Goal: Find specific page/section: Find specific page/section

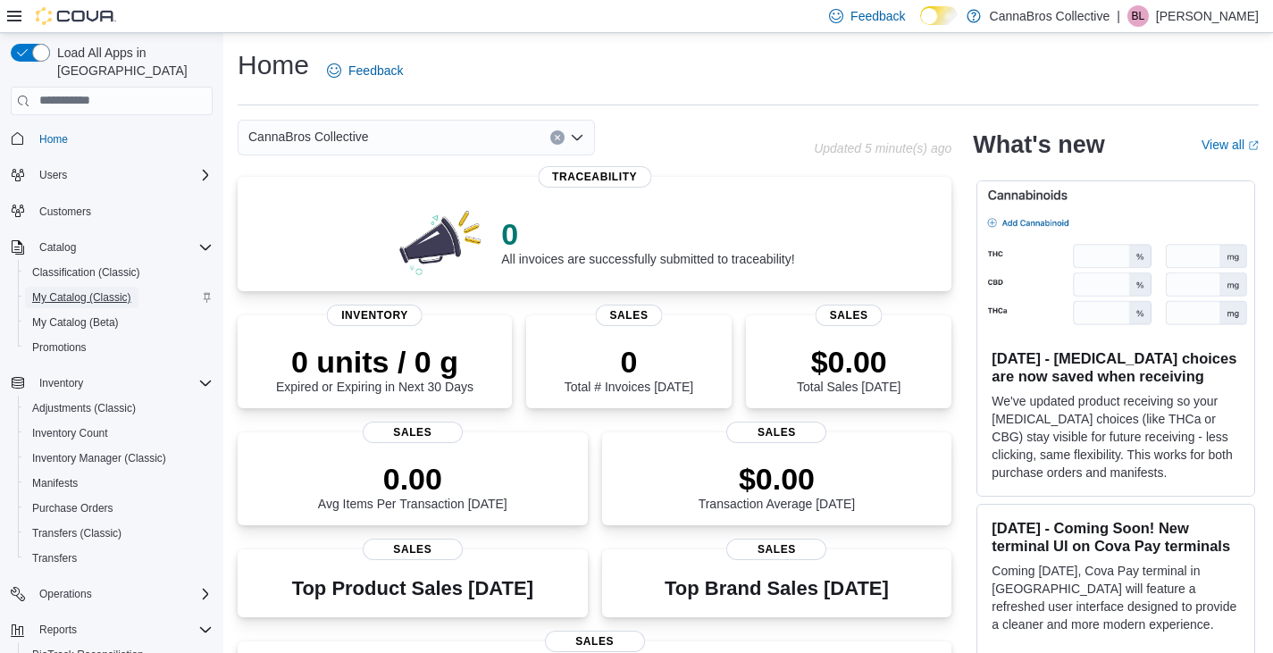
click at [84, 290] on span "My Catalog (Classic)" at bounding box center [81, 297] width 99 height 14
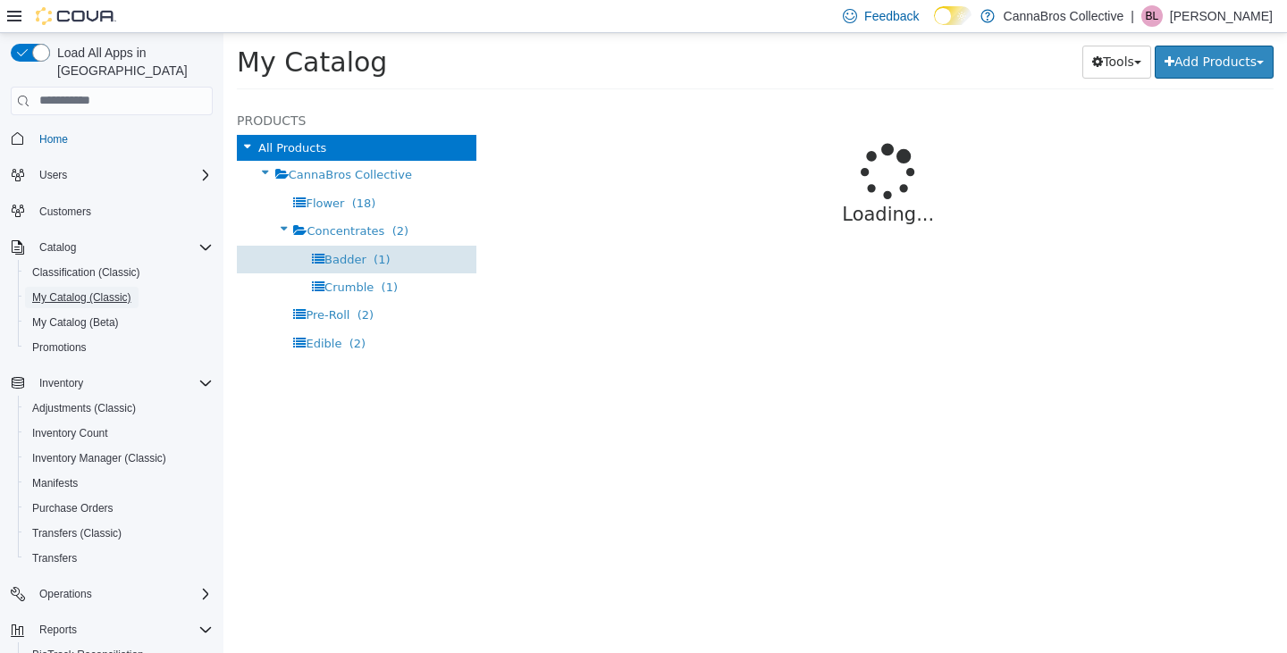
select select "**********"
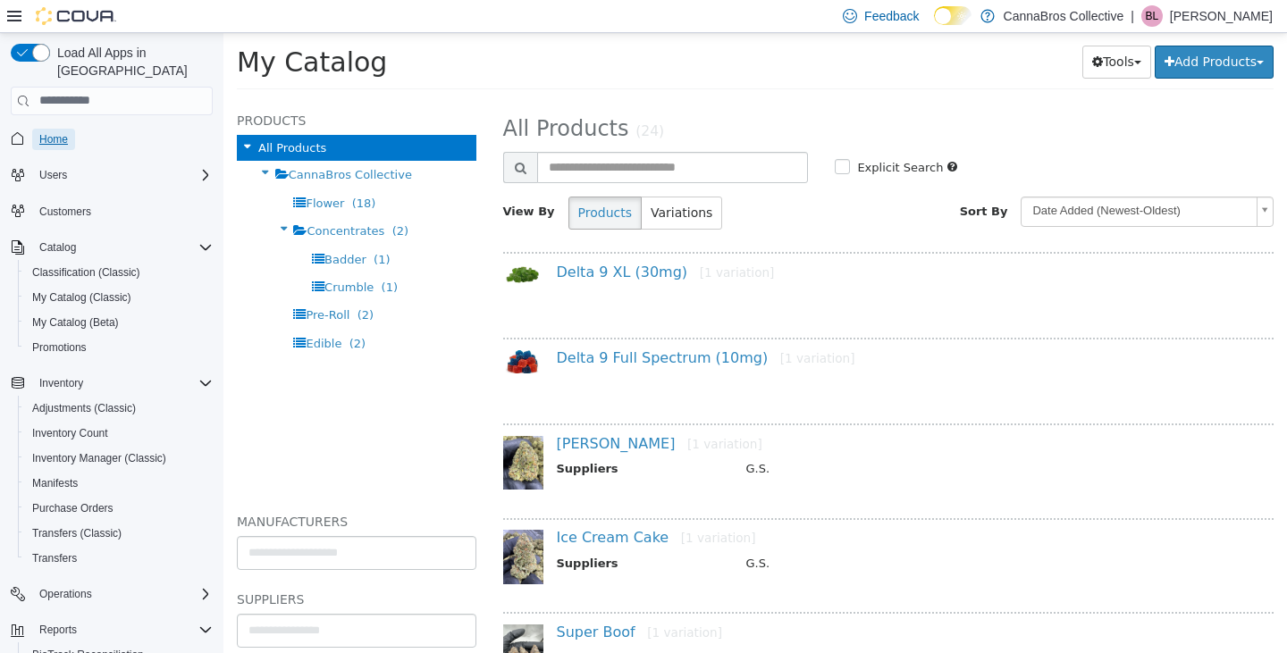
click at [63, 132] on span "Home" at bounding box center [53, 139] width 29 height 14
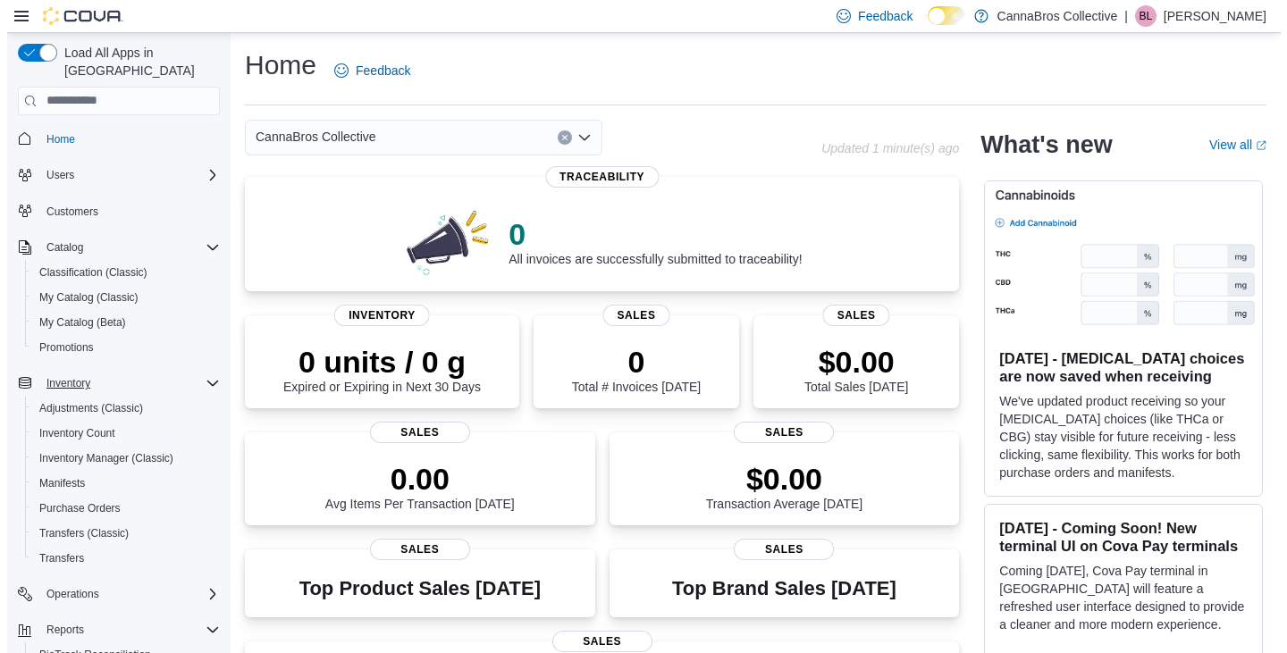
scroll to position [125, 0]
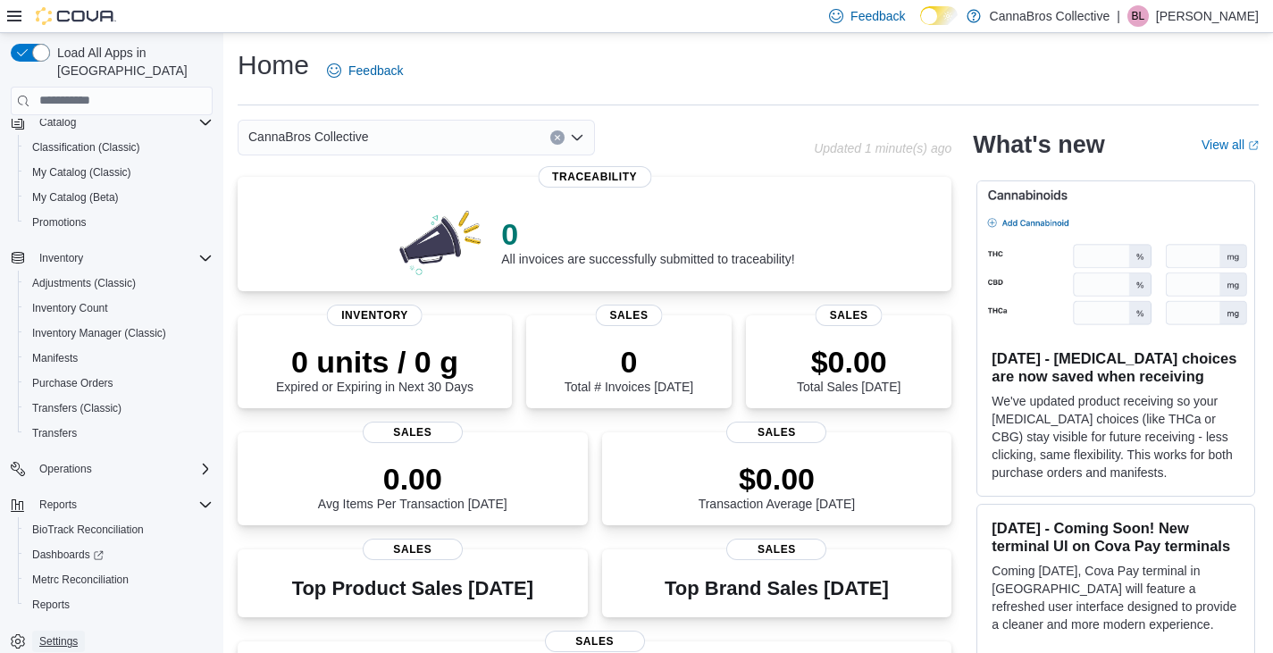
click at [67, 632] on span "Settings" at bounding box center [58, 641] width 38 height 21
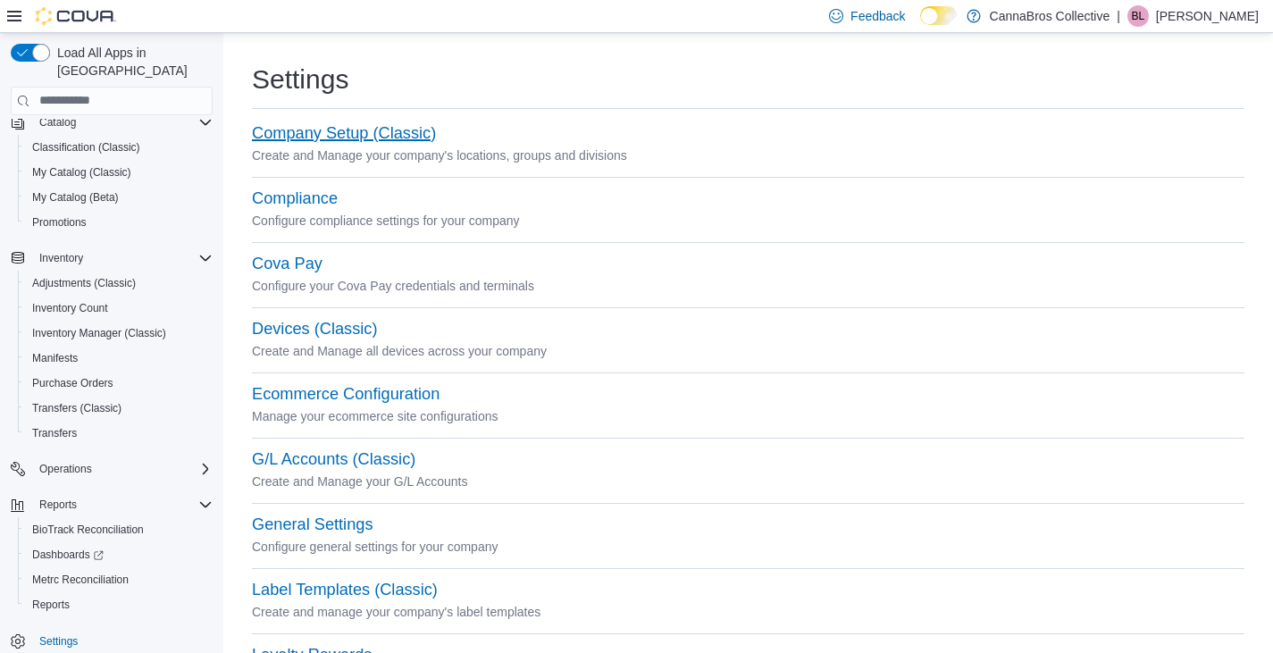
click at [349, 136] on button "Company Setup (Classic)" at bounding box center [344, 133] width 184 height 19
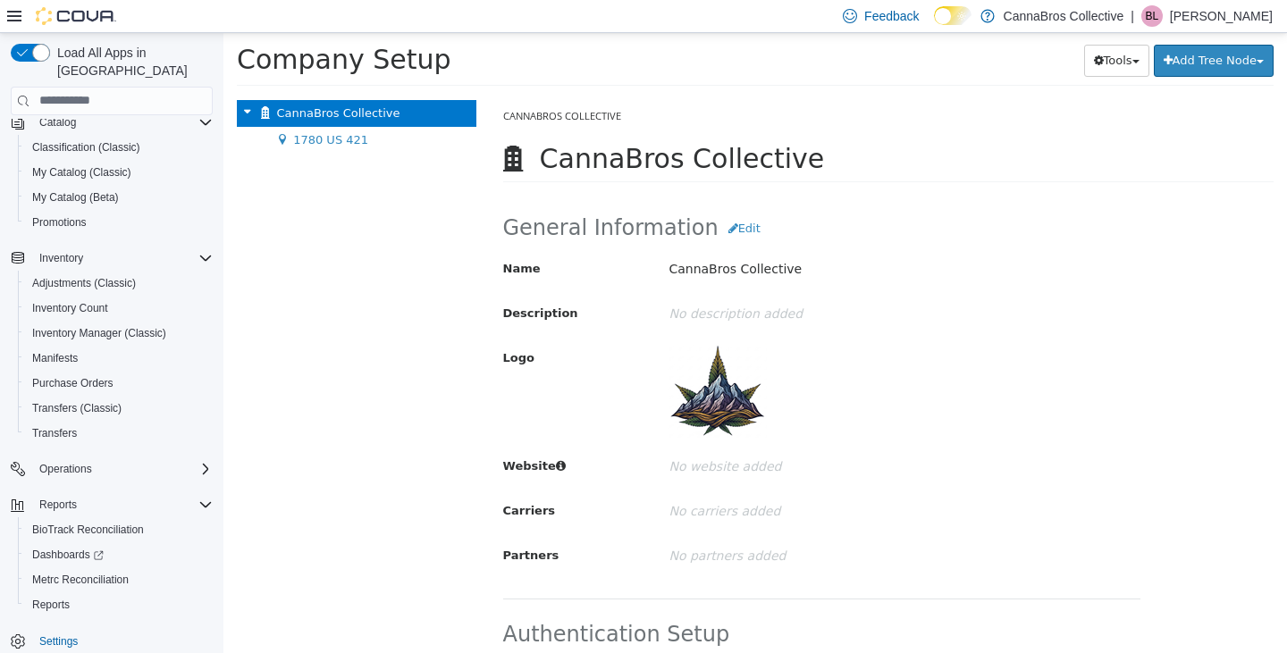
scroll to position [113, 0]
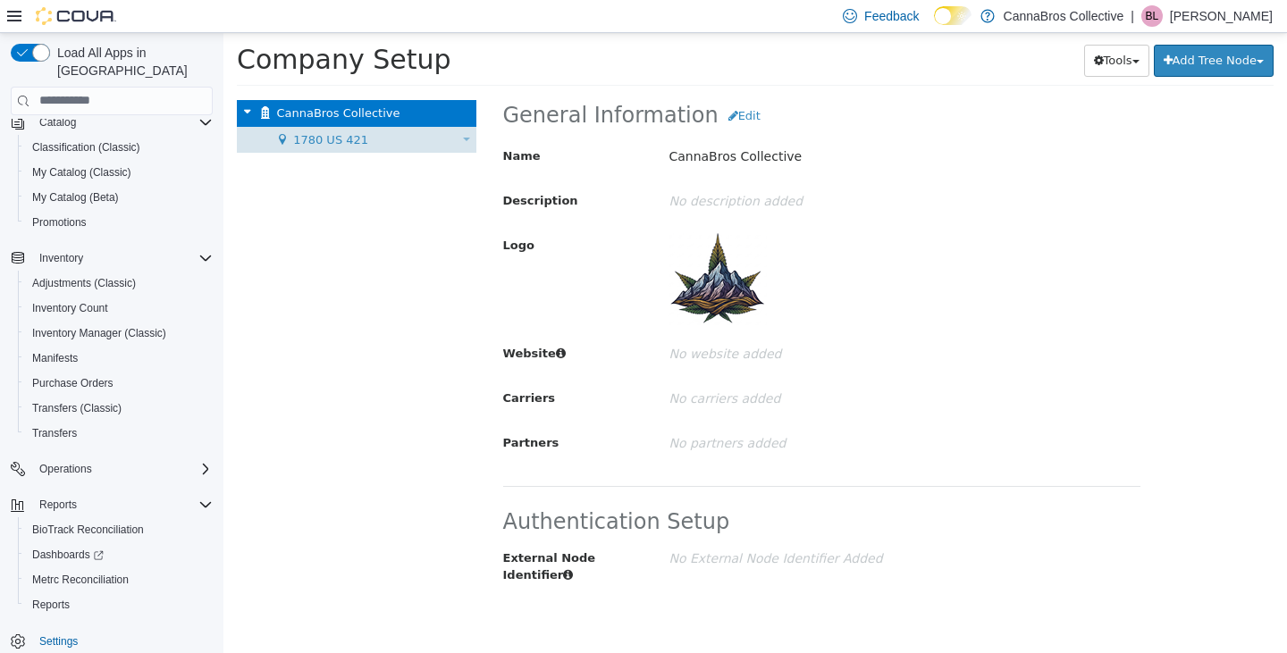
click at [344, 126] on div "1780 US 421 Move Location" at bounding box center [356, 139] width 239 height 27
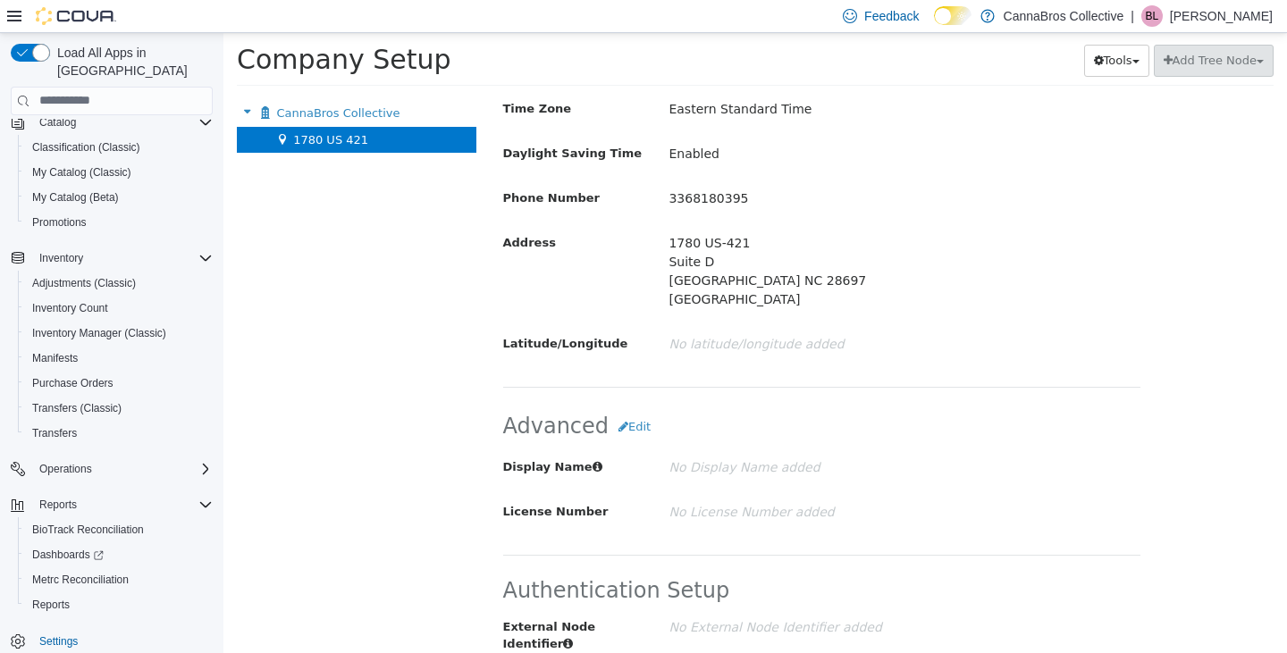
scroll to position [855, 0]
click at [95, 165] on span "My Catalog (Classic)" at bounding box center [81, 172] width 99 height 14
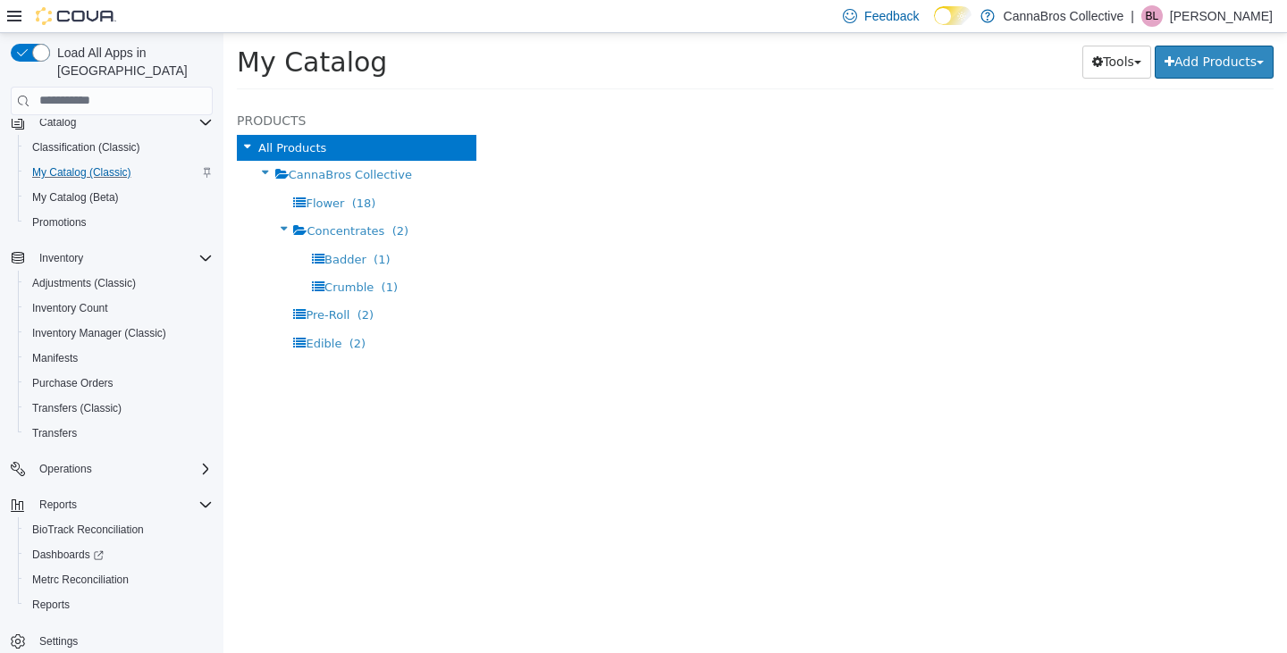
select select "**********"
